Goal: Task Accomplishment & Management: Use online tool/utility

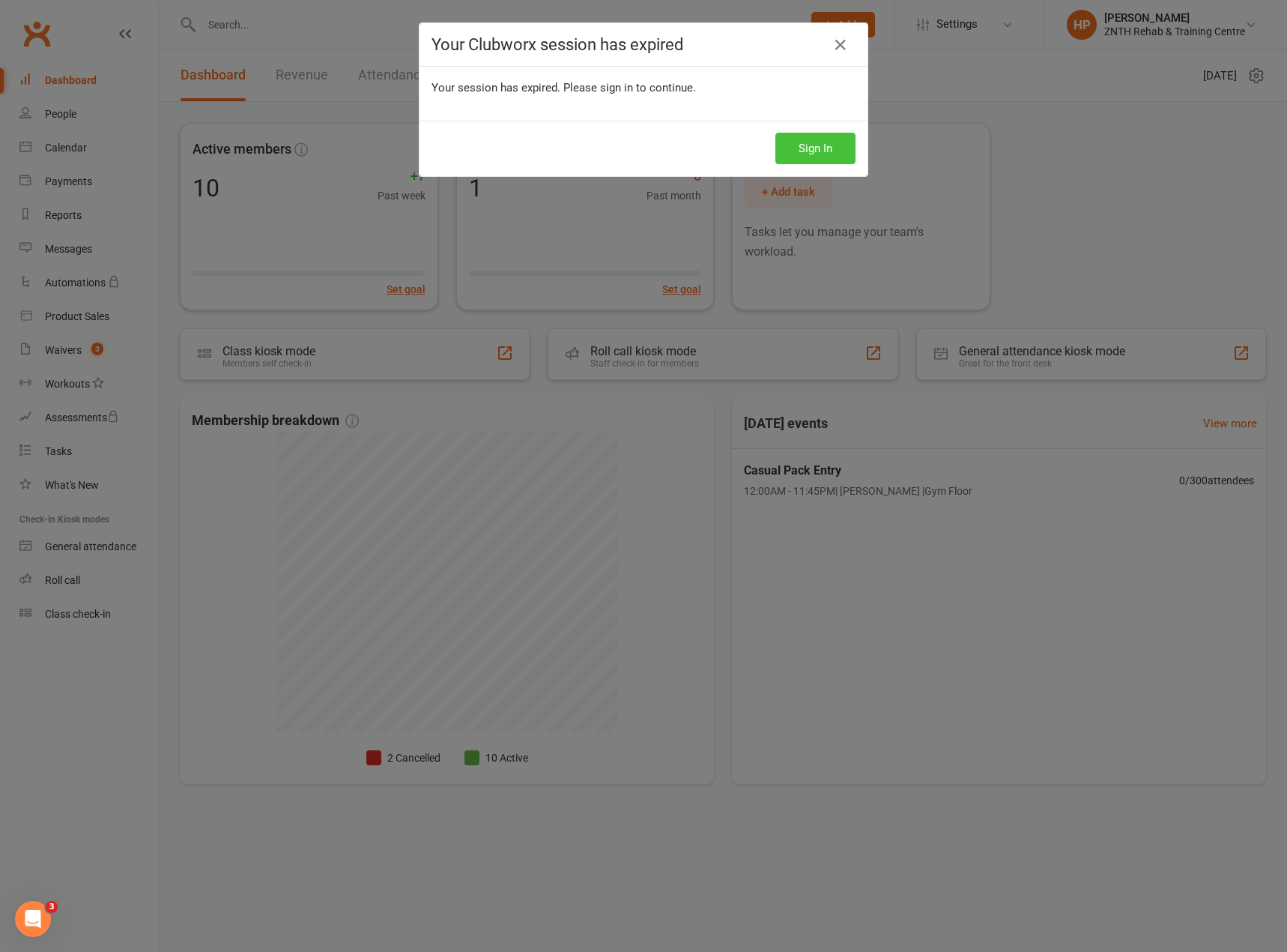
click at [776, 135] on button "Sign In" at bounding box center [816, 148] width 80 height 32
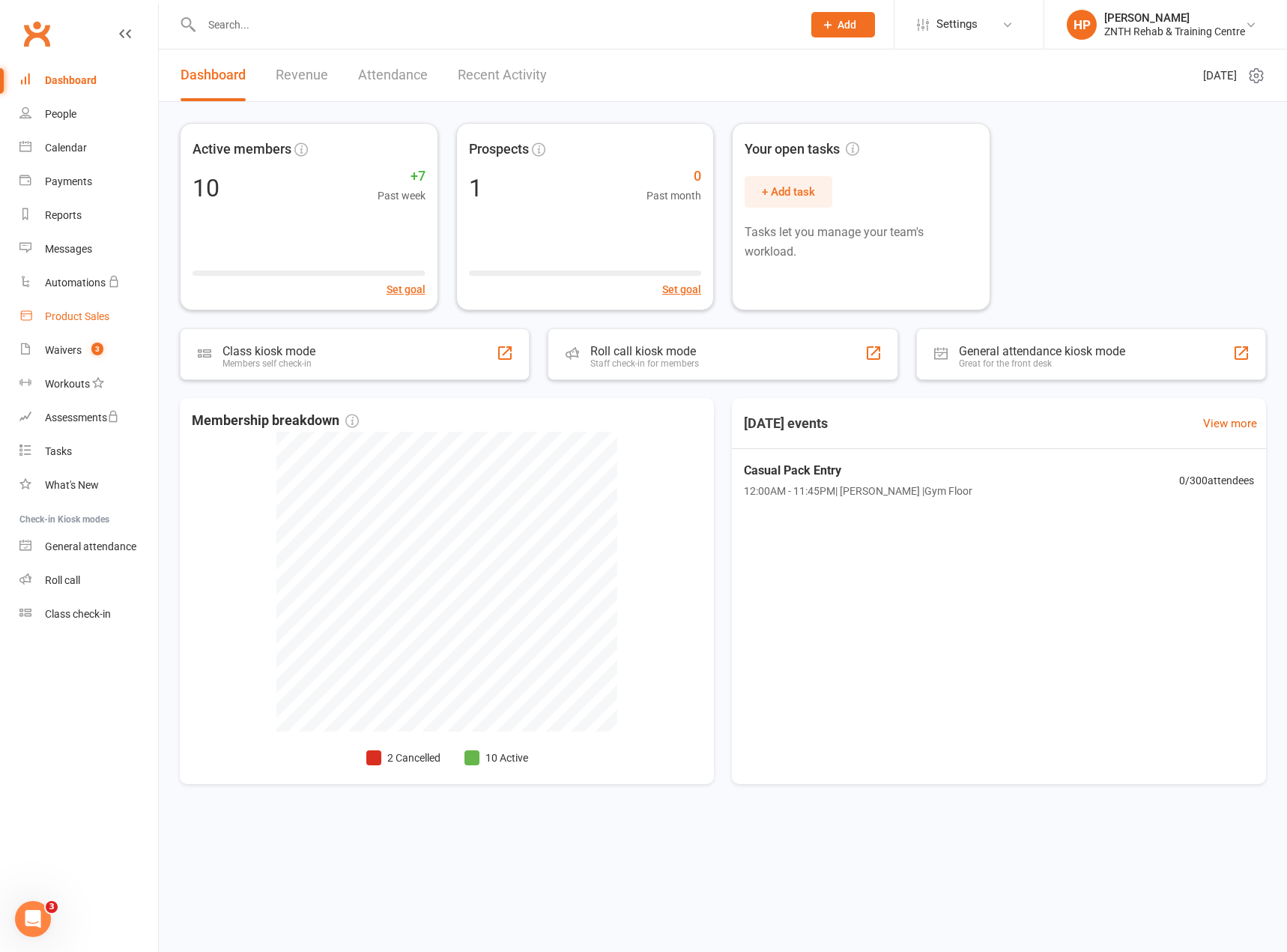
click at [60, 315] on div "Product Sales" at bounding box center [77, 316] width 64 height 12
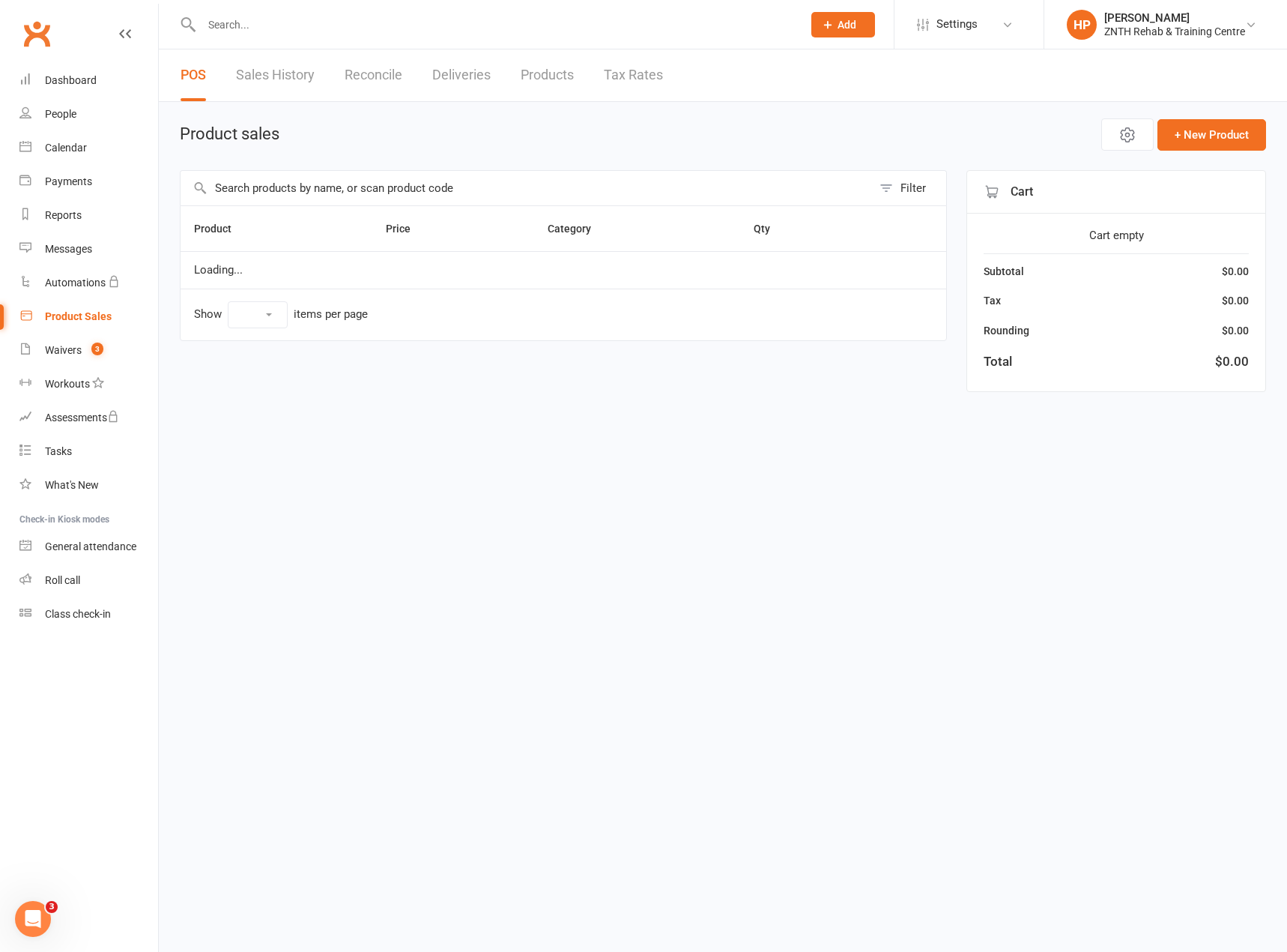
select select "100"
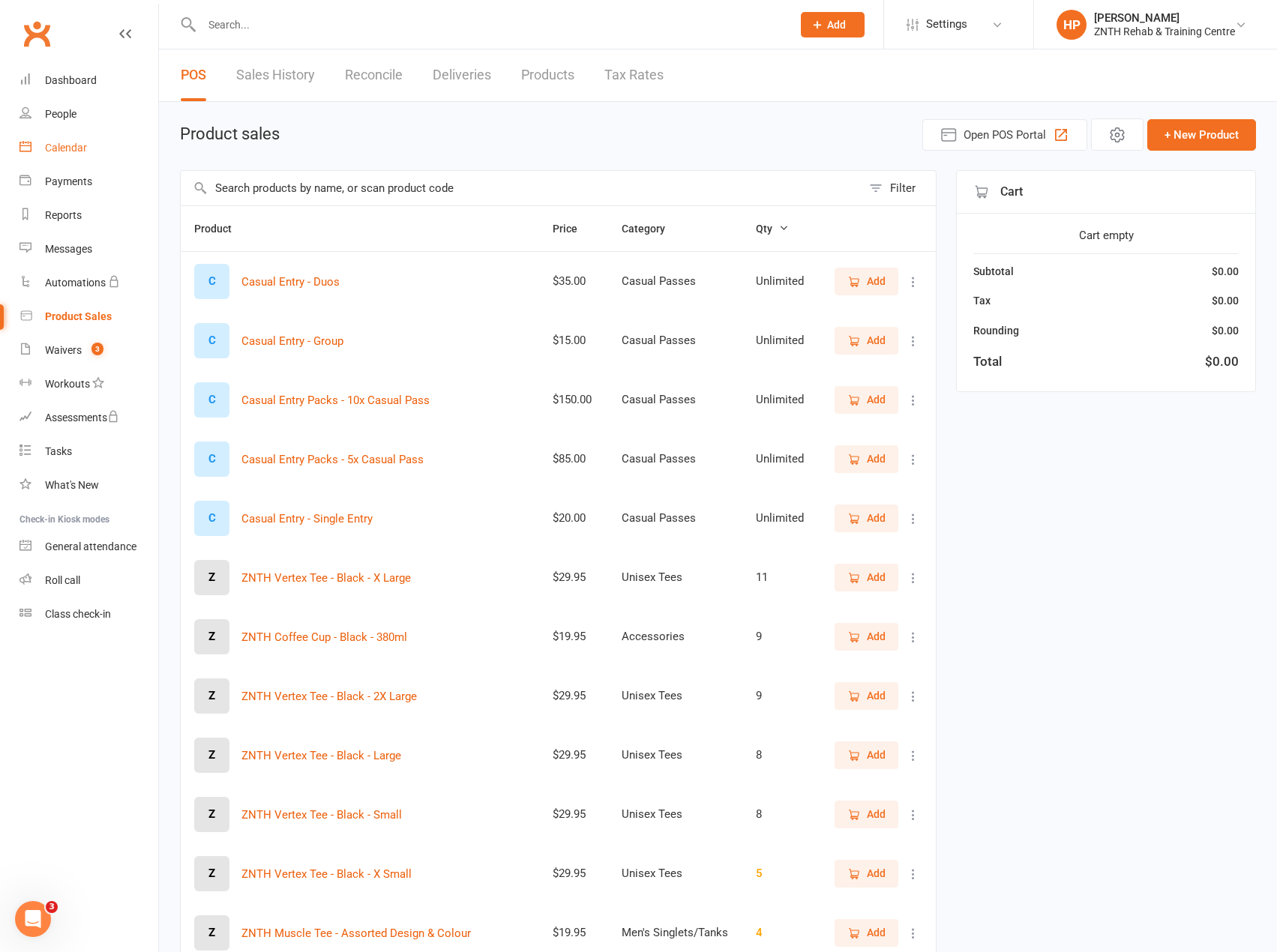
click at [59, 135] on link "Calendar" at bounding box center [89, 148] width 139 height 33
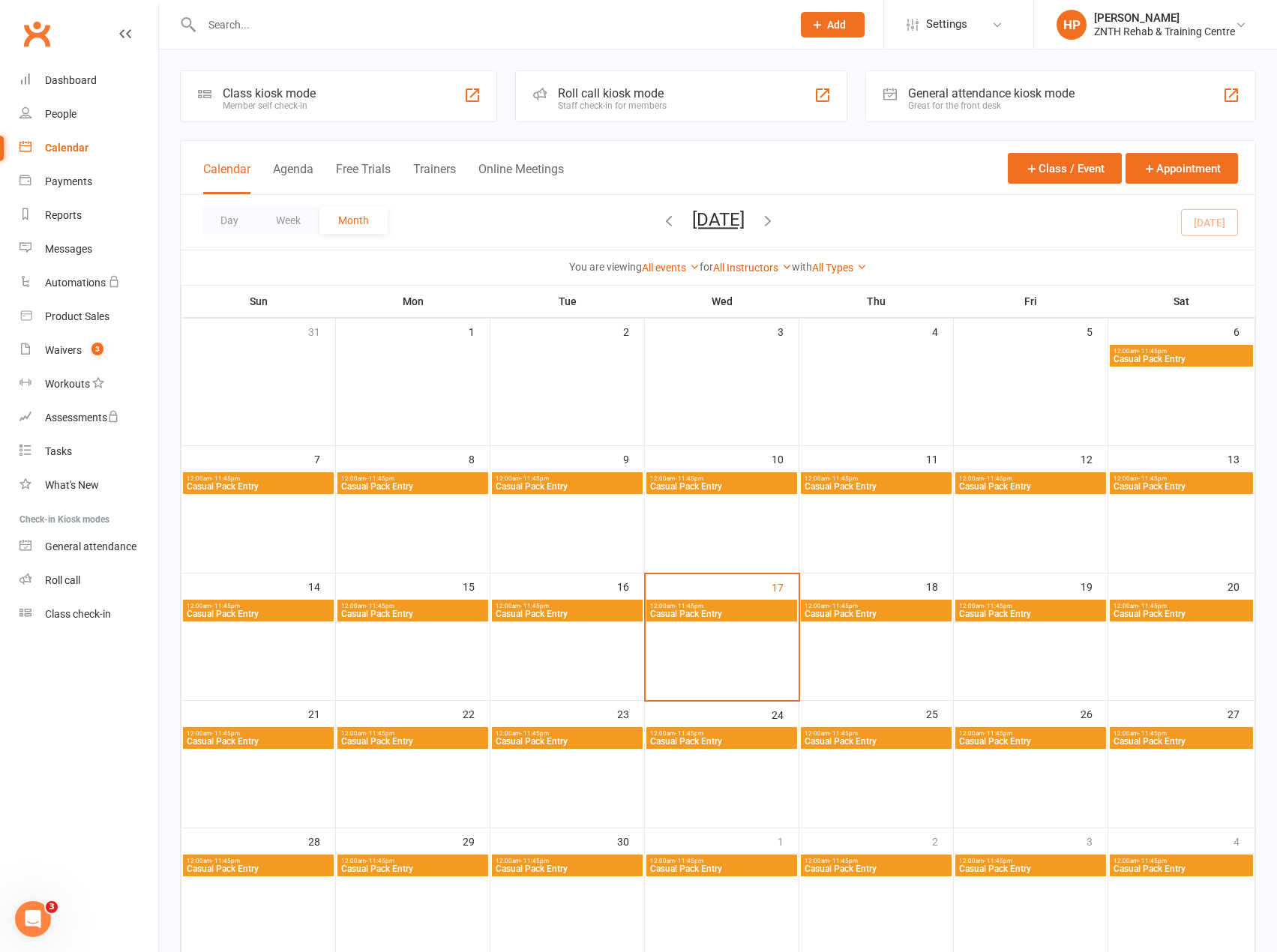
click at [1009, 98] on div "General attendance kiosk mode" at bounding box center [991, 93] width 166 height 14
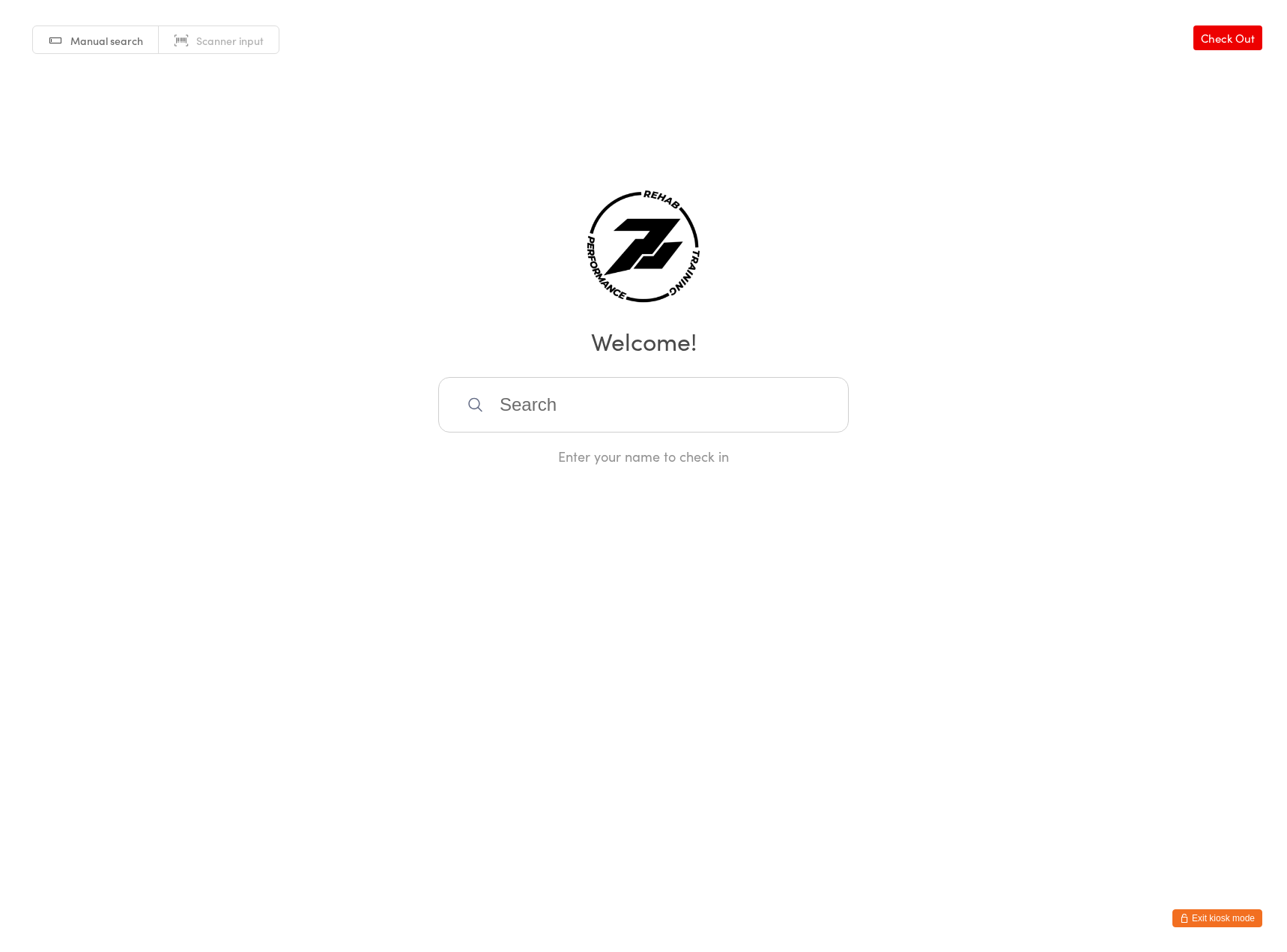
click at [195, 37] on link "Scanner input" at bounding box center [218, 40] width 120 height 29
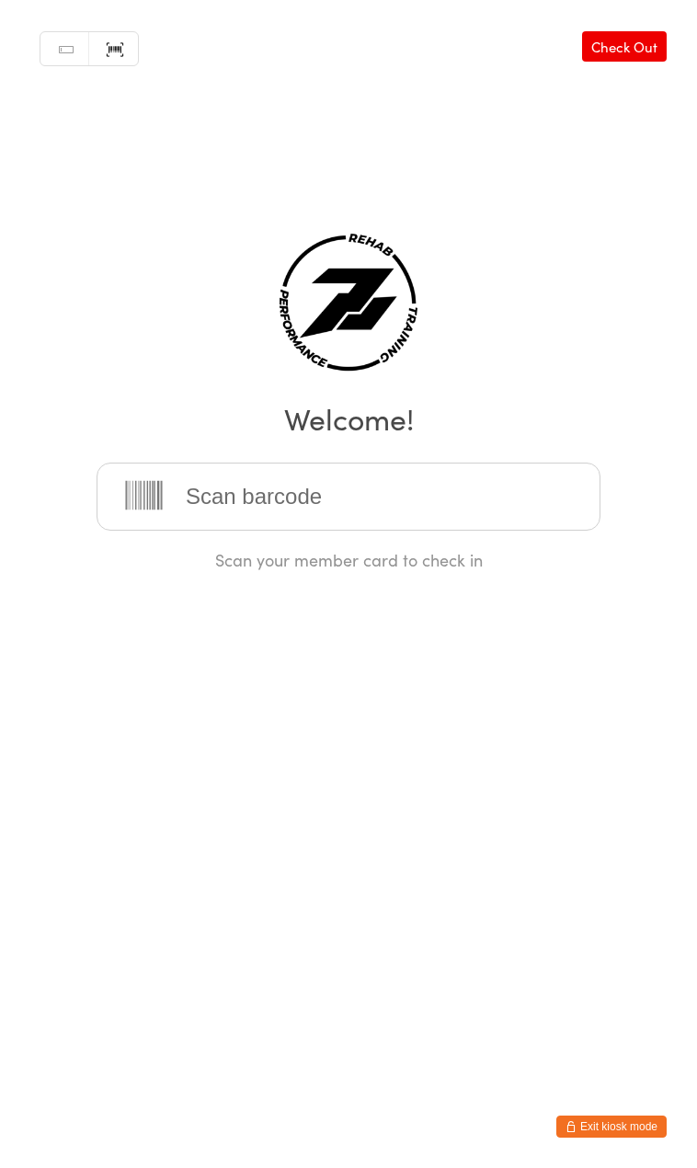
click at [268, 495] on input "search" at bounding box center [349, 496] width 504 height 68
click at [303, 514] on input "search" at bounding box center [349, 496] width 504 height 68
click at [390, 495] on input "search" at bounding box center [349, 496] width 504 height 68
type input "00101"
drag, startPoint x: 361, startPoint y: 506, endPoint x: 377, endPoint y: 489, distance: 22.8
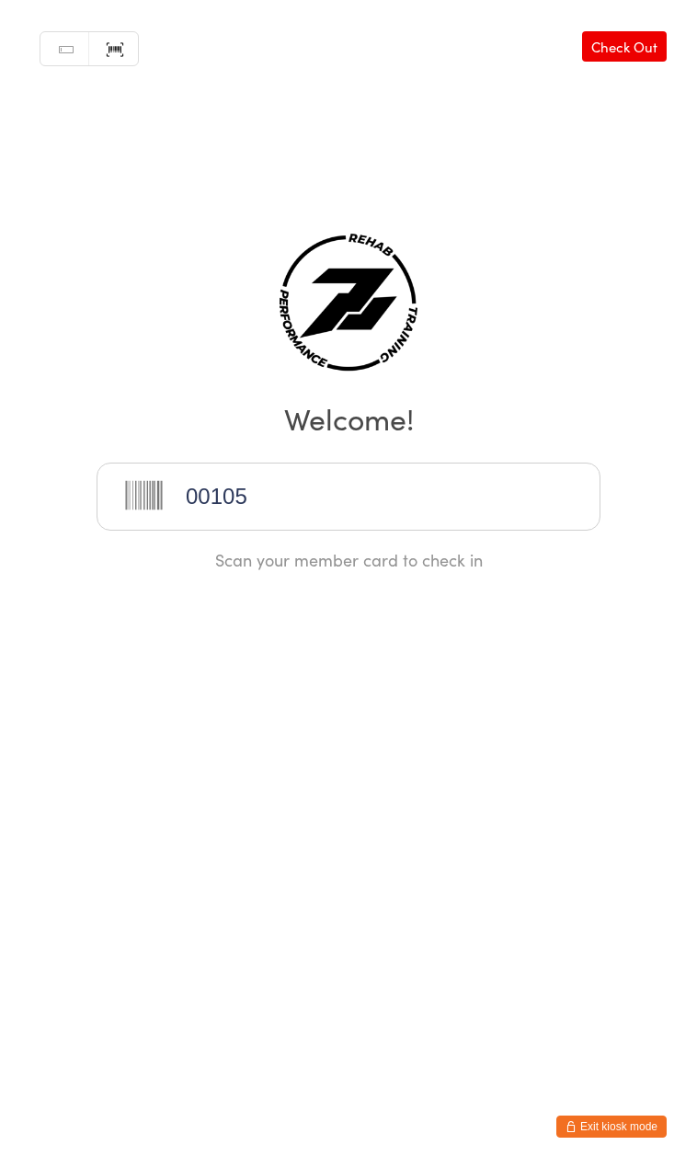
click at [361, 506] on input "00105" at bounding box center [349, 496] width 504 height 68
type input "00105"
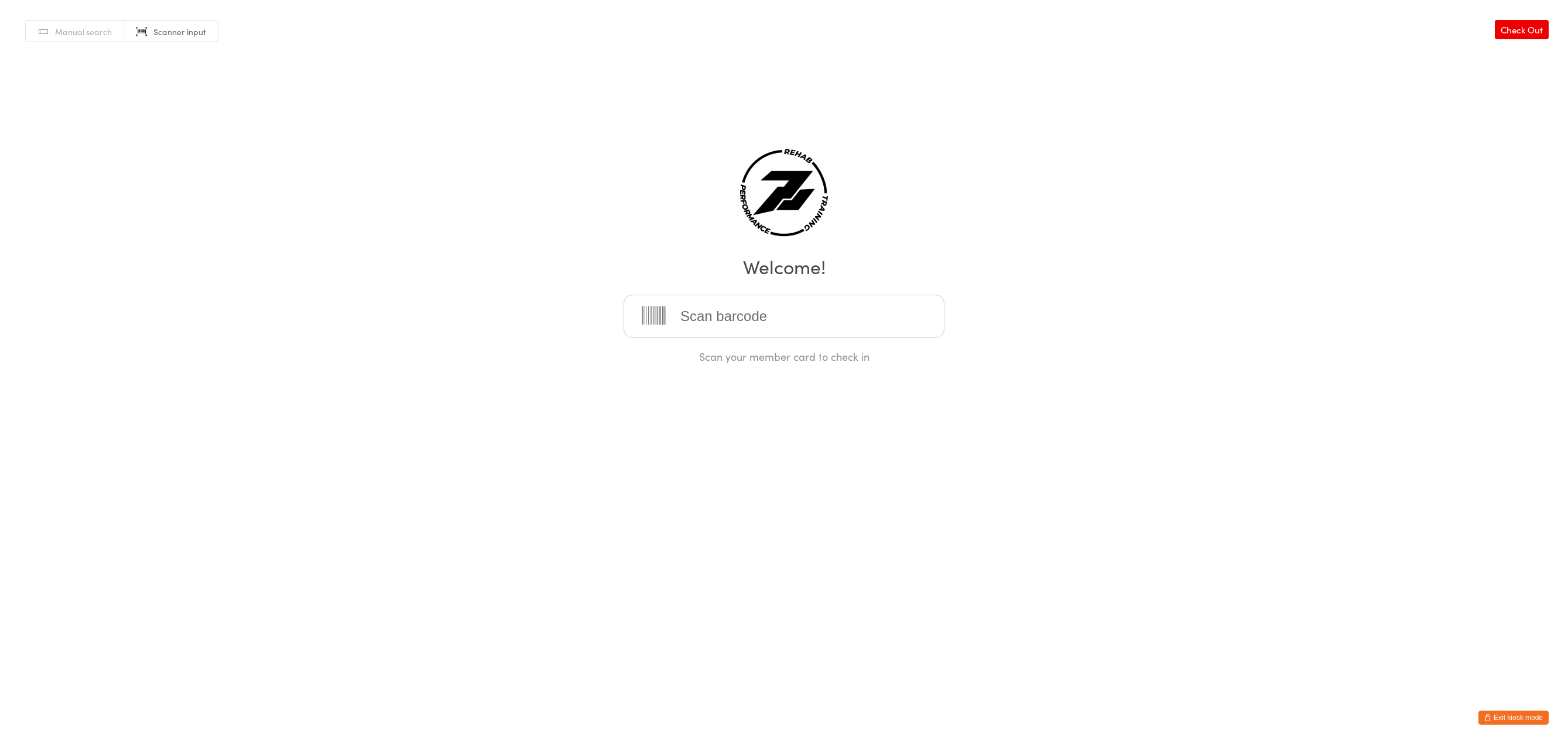
click at [91, 31] on span "Manual search" at bounding box center [83, 31] width 57 height 11
click at [168, 28] on span "Scanner input" at bounding box center [180, 31] width 53 height 11
click at [810, 216] on img at bounding box center [784, 193] width 88 height 88
click at [1497, 719] on button "Exit kiosk mode" at bounding box center [1513, 717] width 70 height 14
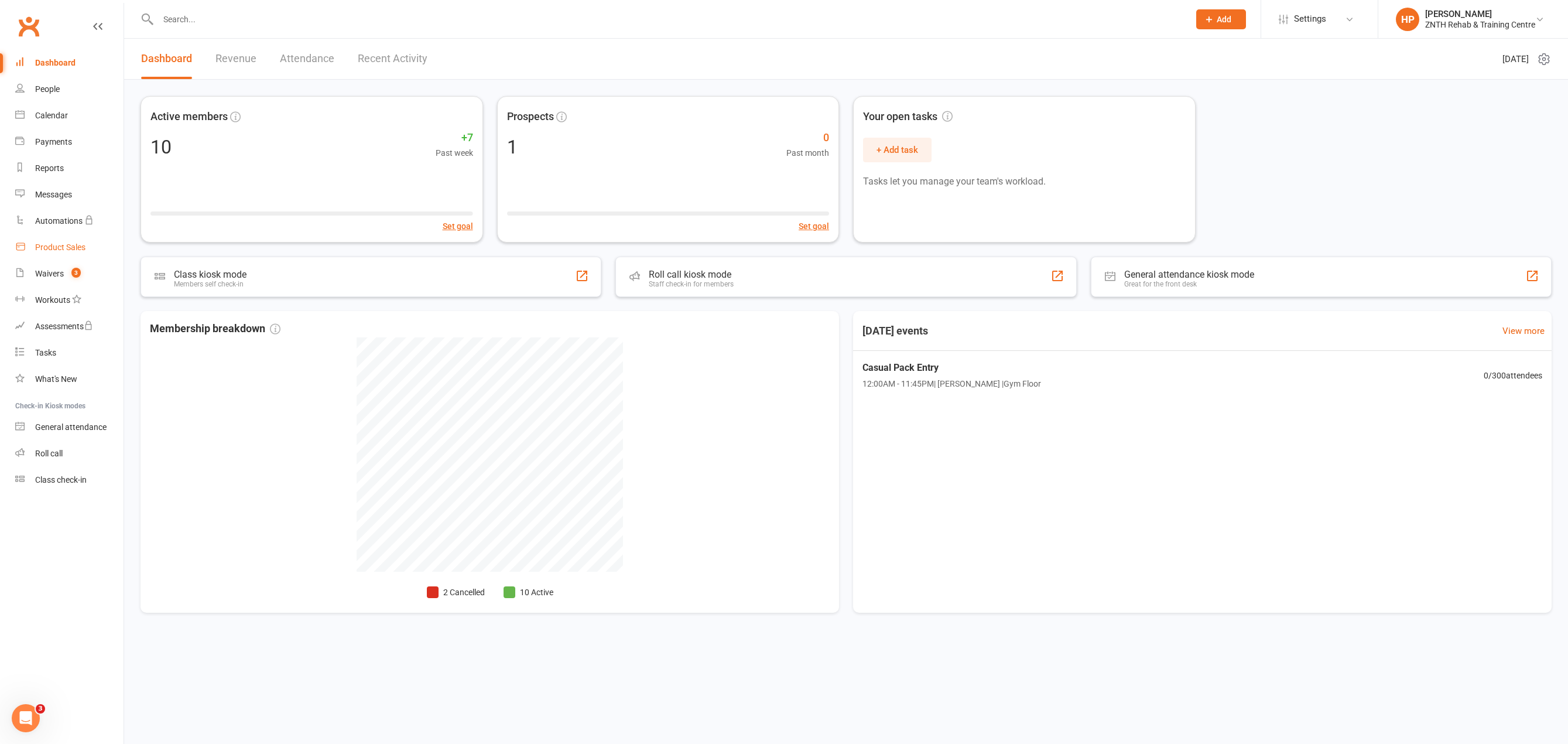
click at [61, 247] on div "Product Sales" at bounding box center [60, 247] width 50 height 10
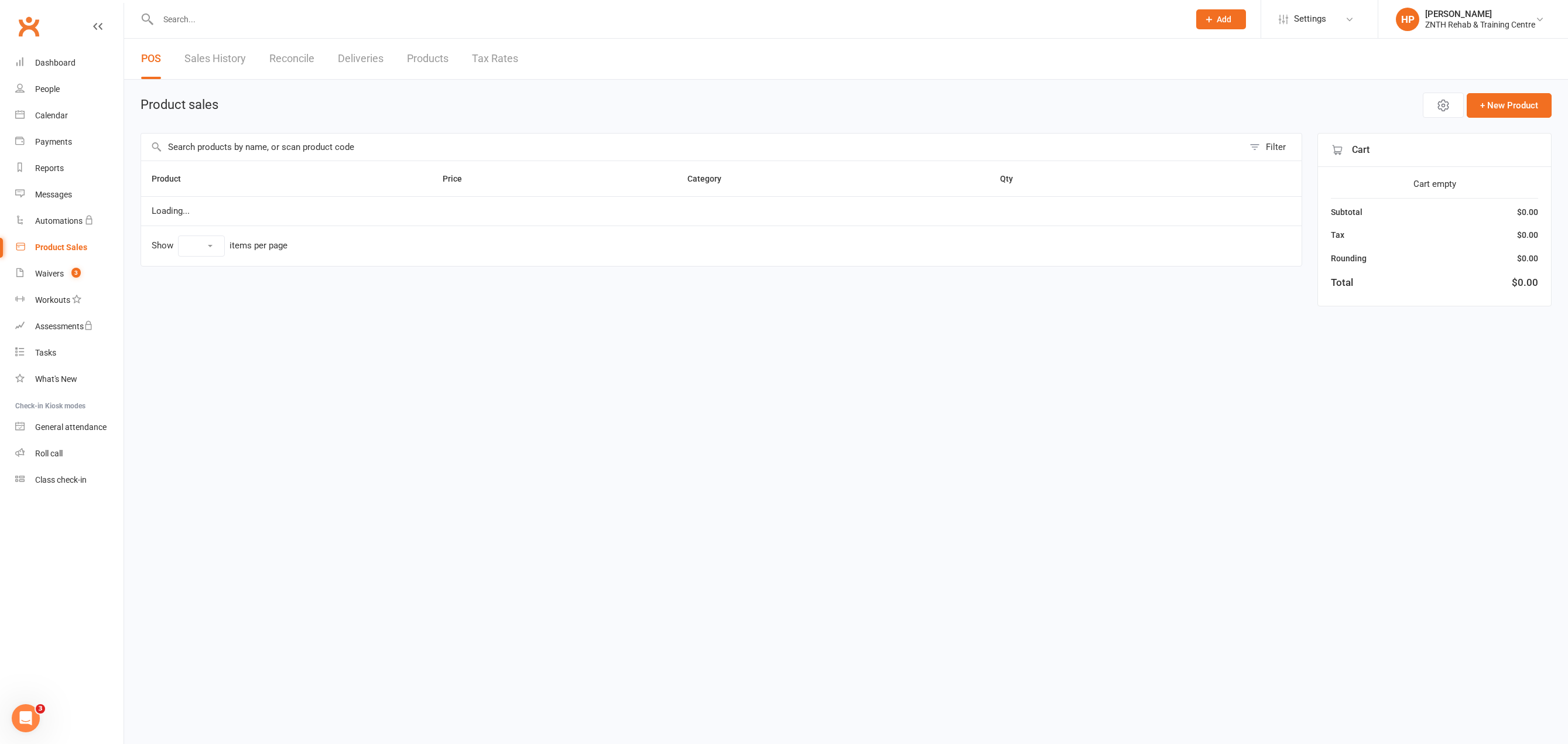
select select "100"
